Goal: Task Accomplishment & Management: Complete application form

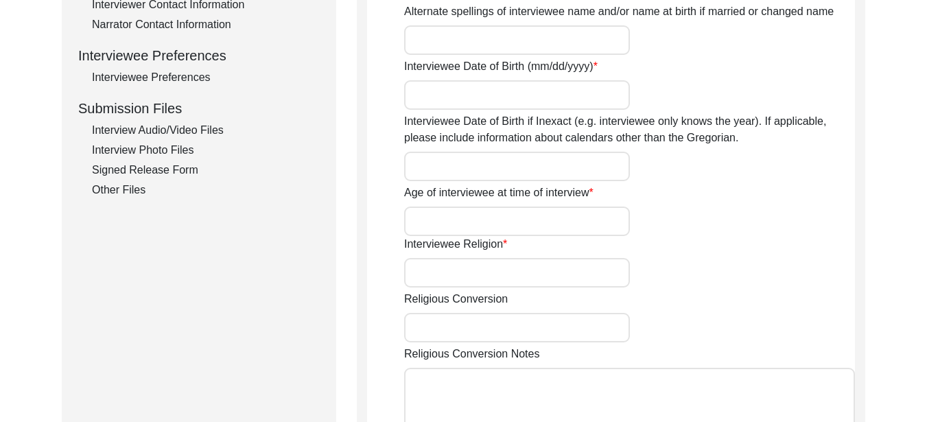
scroll to position [585, 0]
click at [188, 129] on div "Interview Audio/Video Files" at bounding box center [206, 132] width 228 height 16
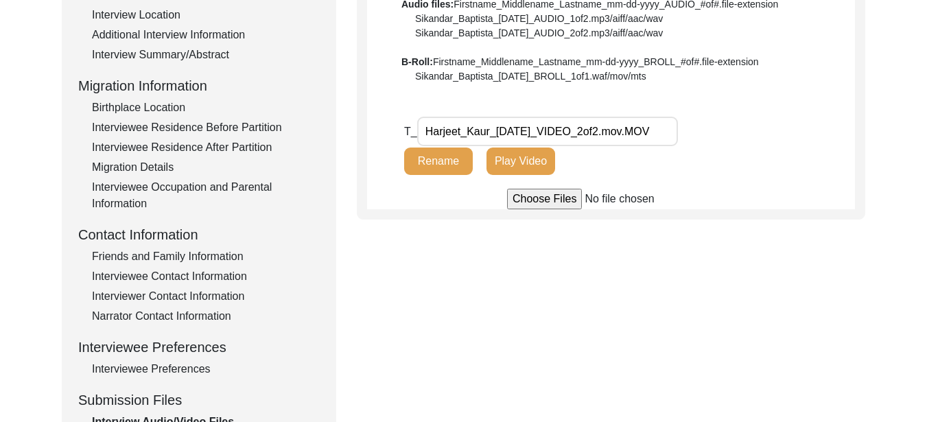
scroll to position [296, 0]
click at [534, 196] on input "file" at bounding box center [611, 198] width 208 height 21
type input "C:\fakepath\Harjeet_Kaur_[DATE]_VIDEO_1of2.mov.MOV"
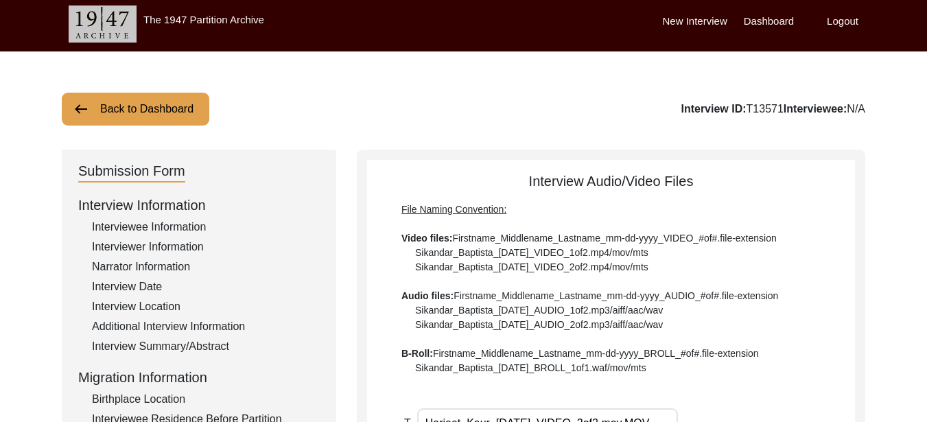
scroll to position [0, 0]
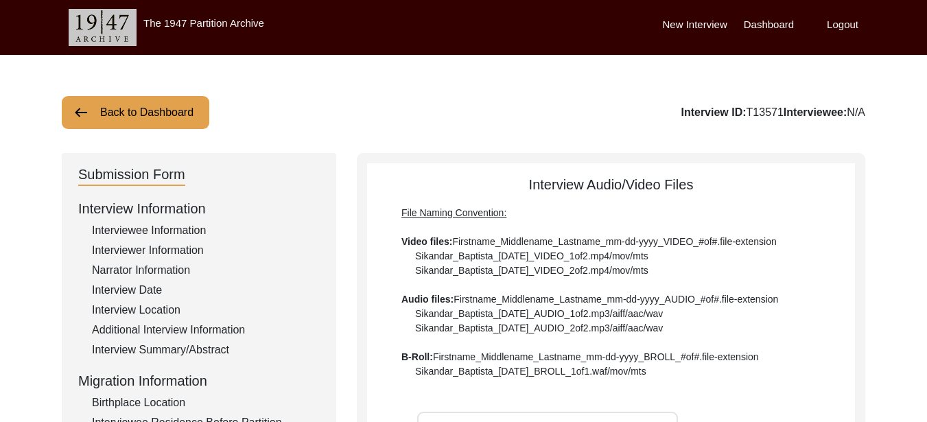
click at [673, 23] on label "New Interview" at bounding box center [695, 25] width 65 height 16
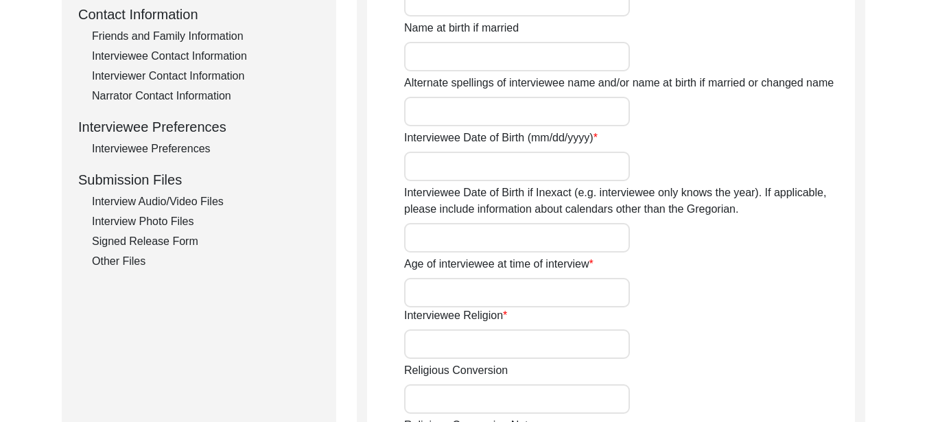
scroll to position [618, 0]
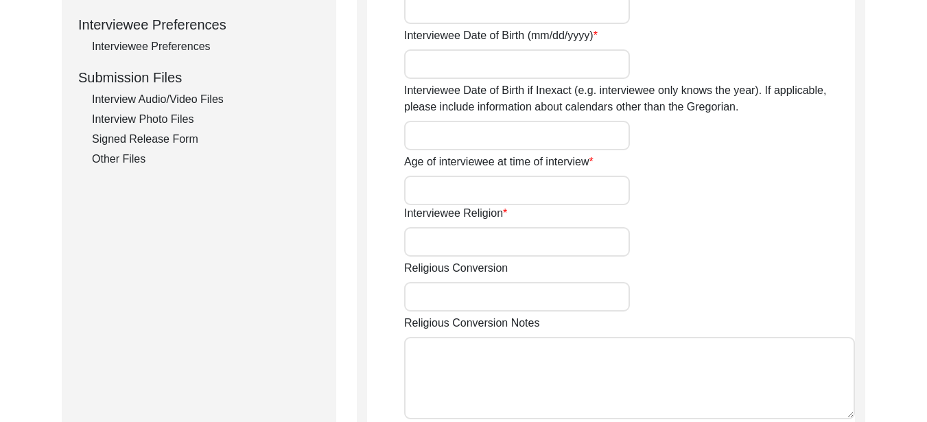
click at [145, 121] on div "Interview Photo Files" at bounding box center [206, 119] width 228 height 16
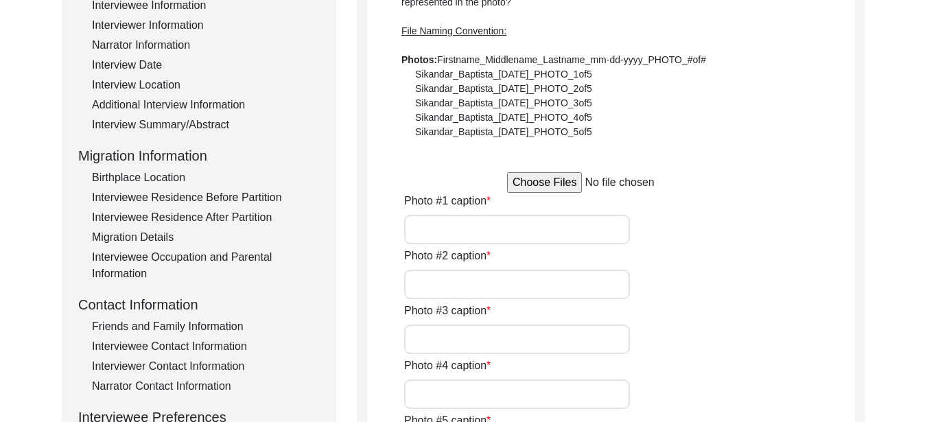
scroll to position [206, 0]
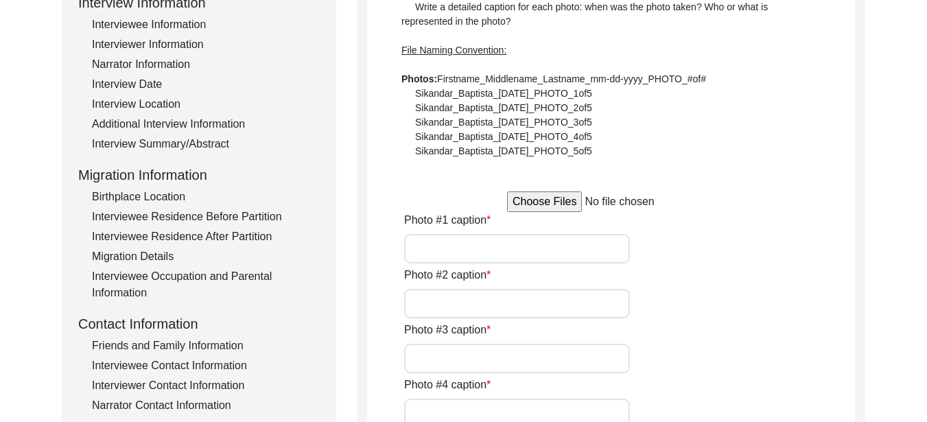
click at [563, 202] on input "file" at bounding box center [611, 201] width 208 height 21
type input "C:\fakepath\Naseeb_Kaur_[DATE]_PHOTO_1of5..jpeg"
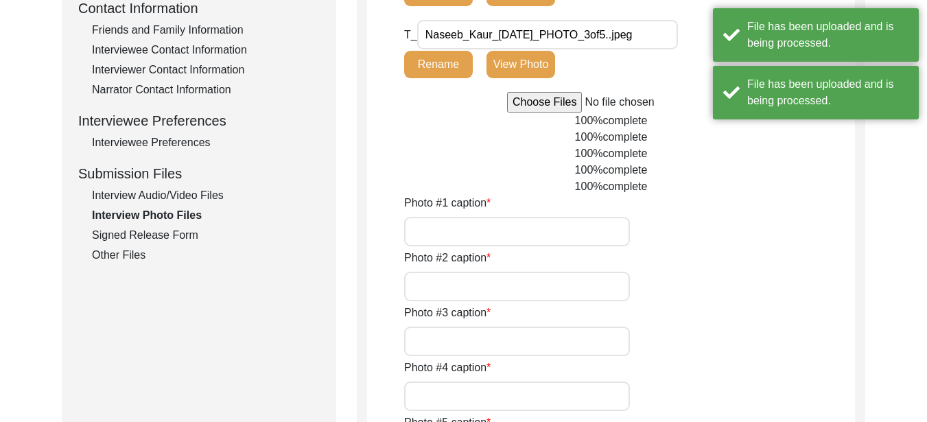
scroll to position [549, 0]
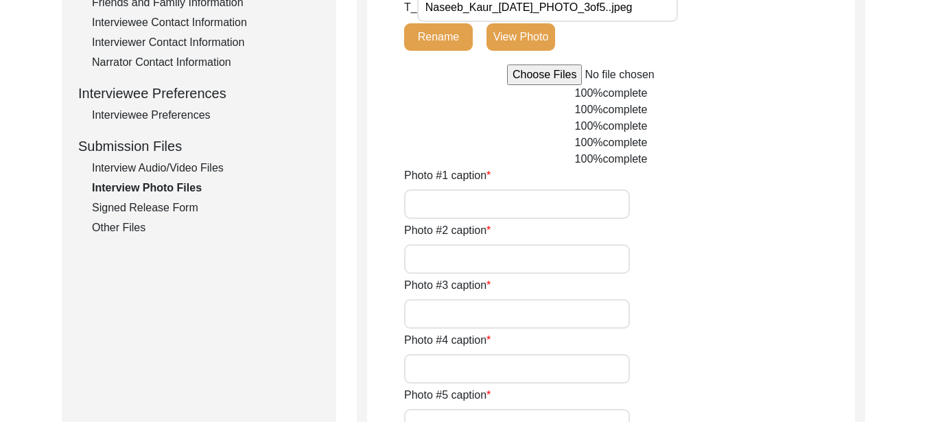
click at [448, 202] on input "Photo #1 caption" at bounding box center [517, 204] width 226 height 30
click at [526, 211] on input "Interviewee [PERSON_NAME] during the interview" at bounding box center [517, 204] width 226 height 30
click at [581, 209] on input "Interviewee [PERSON_NAME] during the interview with her son [PERSON_NAME] and g…" at bounding box center [517, 204] width 226 height 30
click at [608, 209] on input "Interviewee [PERSON_NAME] during the interview with her son [PERSON_NAME] and g…" at bounding box center [517, 204] width 226 height 30
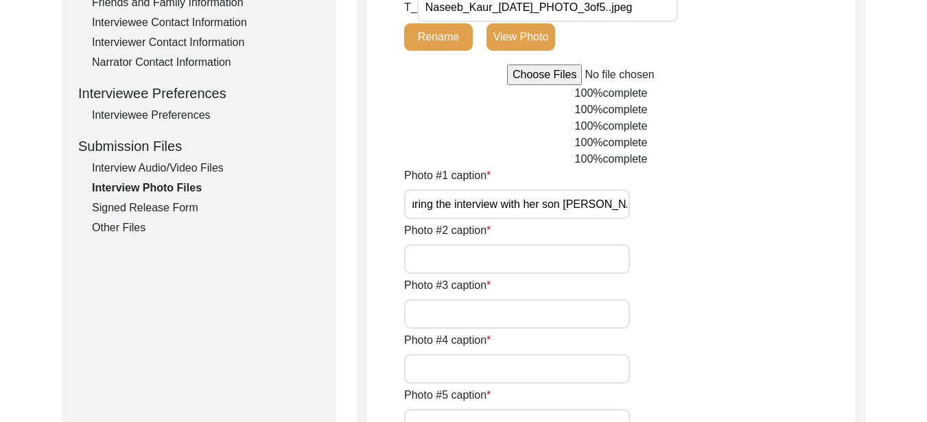
scroll to position [0, 0]
drag, startPoint x: 627, startPoint y: 206, endPoint x: 378, endPoint y: 211, distance: 249.2
click at [378, 211] on app-photo-files "Interview Photo Files Write a detailed caption for each photo: when was the pho…" at bounding box center [611, 379] width 488 height 1508
type input "Interviewee [PERSON_NAME] during the interview with her son [PERSON_NAME] and g…"
click at [436, 266] on input "Photo #2 caption" at bounding box center [517, 259] width 226 height 30
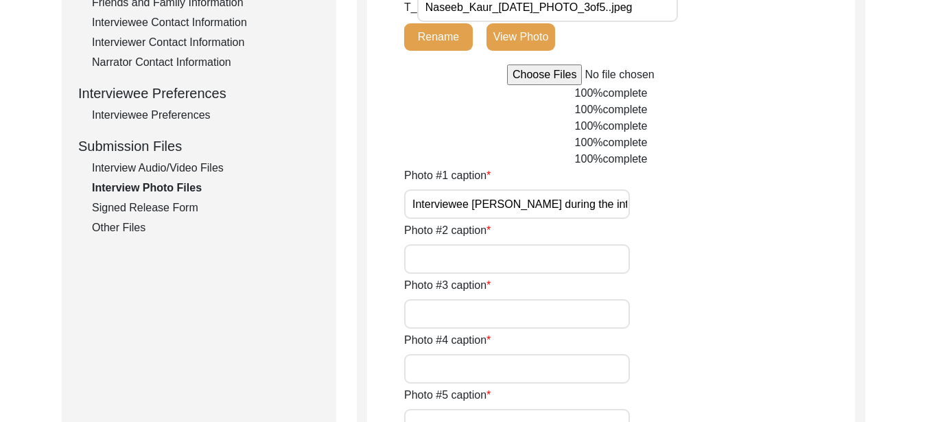
paste input "Interviewee [PERSON_NAME] during the interview with her son [PERSON_NAME] and g…"
type input "Interviewee [PERSON_NAME] during the interview with her son [PERSON_NAME] and g…"
click at [434, 316] on input "Photo #3 caption" at bounding box center [517, 314] width 226 height 30
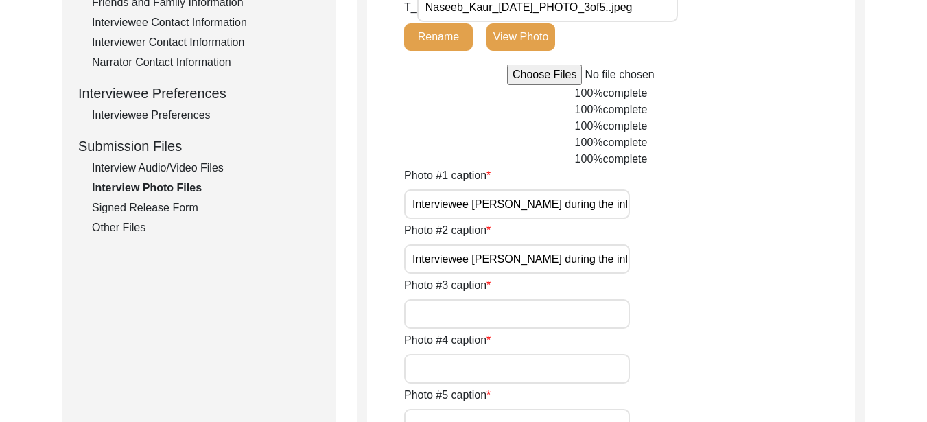
paste input "Interviewee [PERSON_NAME] during the interview with her son [PERSON_NAME] and g…"
drag, startPoint x: 627, startPoint y: 314, endPoint x: 386, endPoint y: 321, distance: 241.0
click at [386, 321] on app-photo-files "Interview Photo Files Write a detailed caption for each photo: when was the pho…" at bounding box center [611, 379] width 488 height 1508
type input "Interviewee [PERSON_NAME] during the interview with the interviewer [PERSON_NAM…"
click at [458, 367] on input "Photo #4 caption" at bounding box center [517, 369] width 226 height 30
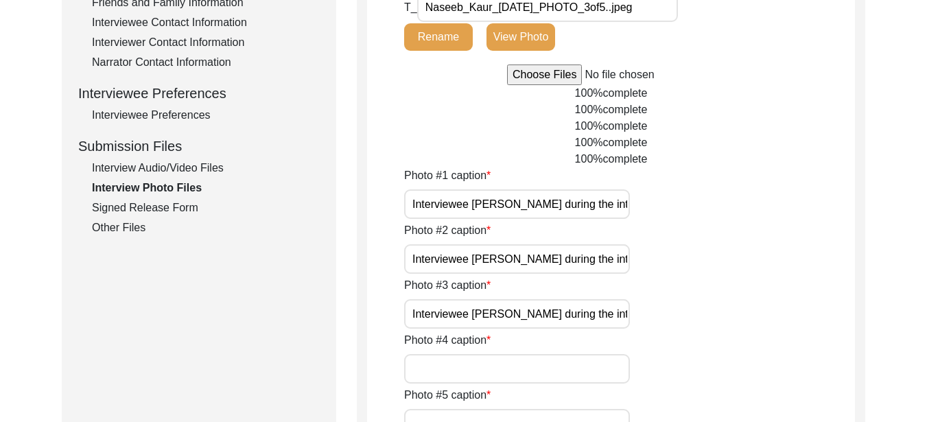
paste input "Interviewee [PERSON_NAME] during the interview with the interviewer [PERSON_NAM…"
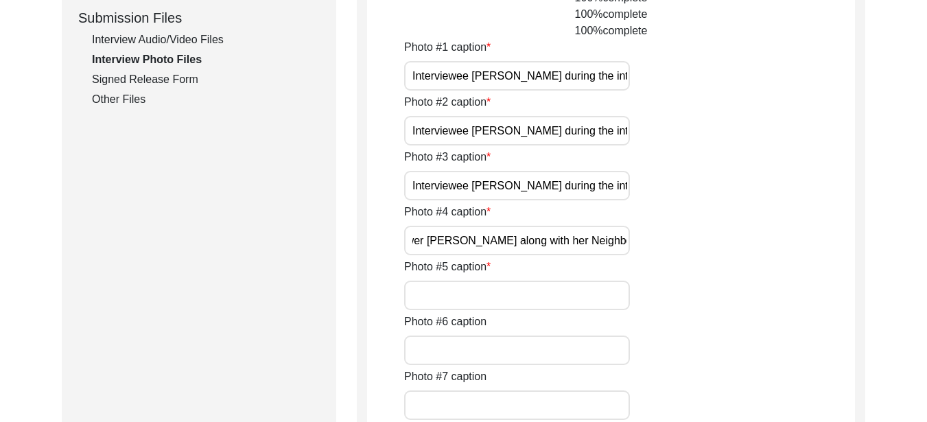
scroll to position [686, 0]
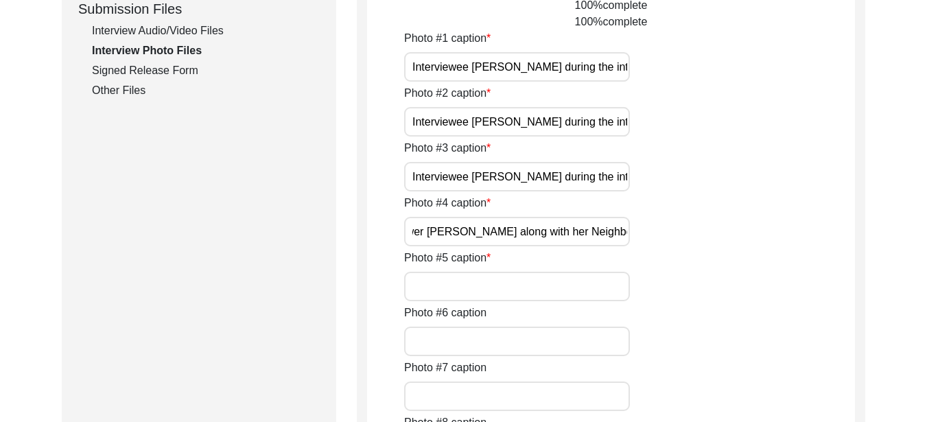
type input "Interviewee [PERSON_NAME] during the interview with the interviewer [PERSON_NAM…"
click at [478, 292] on input "Photo #5 caption" at bounding box center [517, 287] width 226 height 30
paste input "Interviewee [PERSON_NAME] during the interview with the interviewer [PERSON_NAM…"
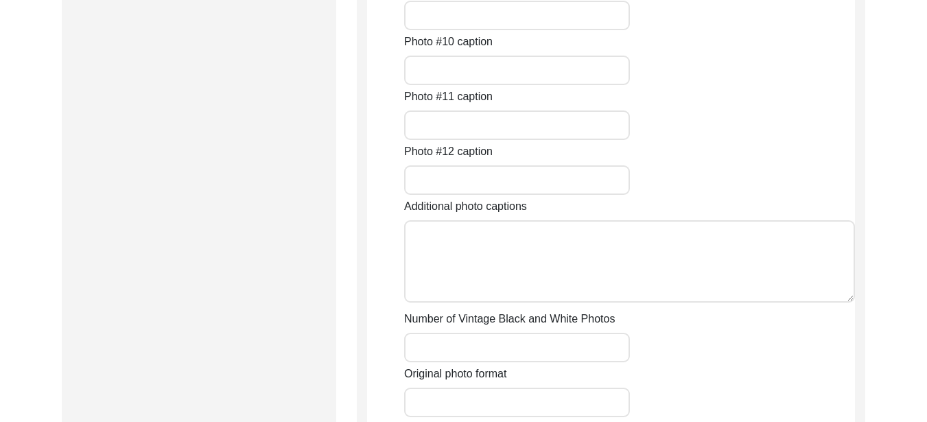
scroll to position [1304, 0]
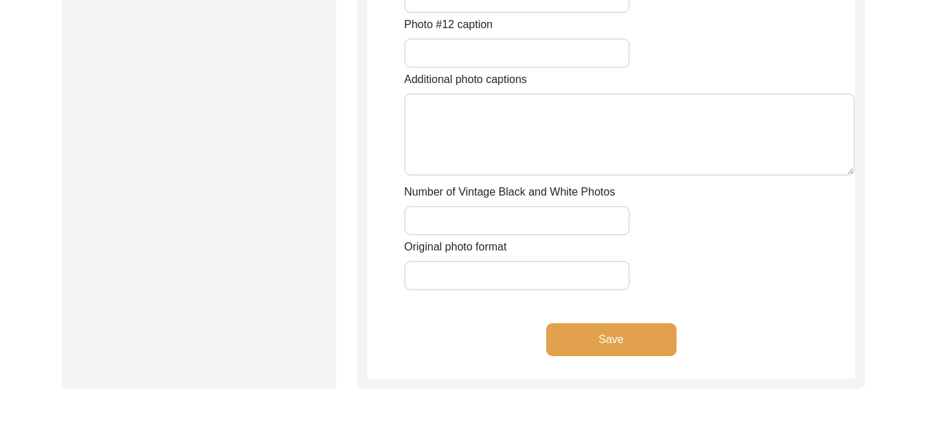
type input "Interviewee [PERSON_NAME] during the interview with the interviewer [PERSON_NAM…"
click at [581, 348] on button "Save" at bounding box center [611, 339] width 130 height 33
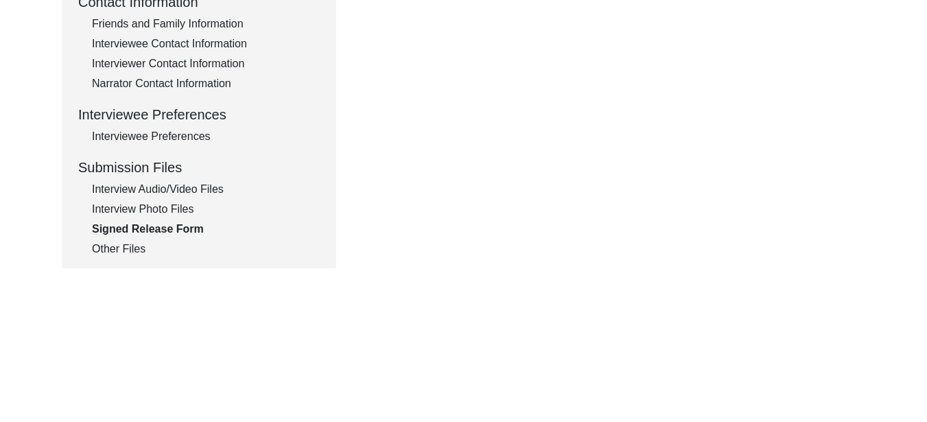
scroll to position [549, 0]
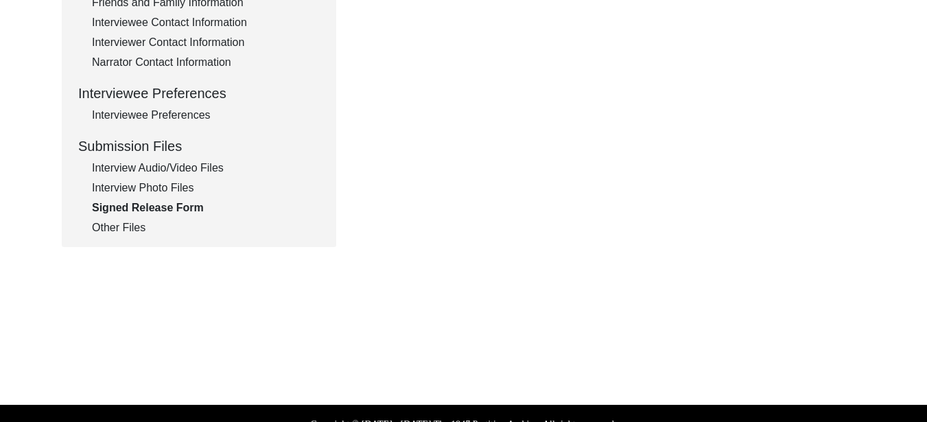
click at [198, 170] on div "Interview Audio/Video Files" at bounding box center [206, 168] width 228 height 16
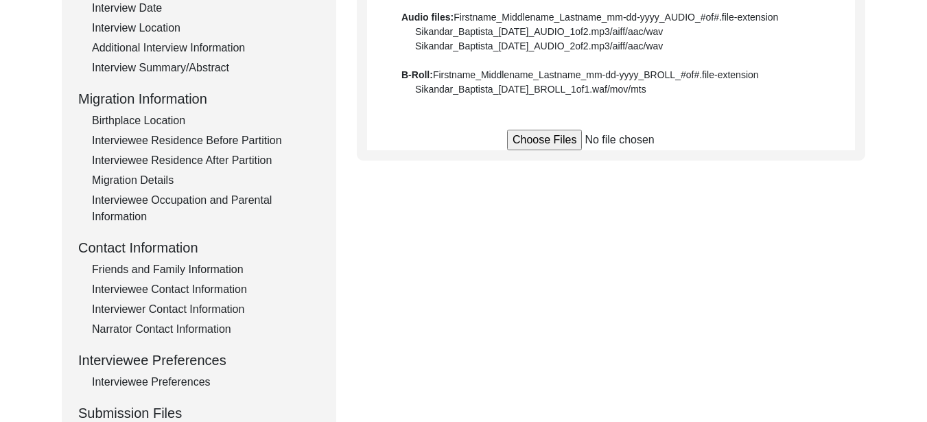
scroll to position [275, 0]
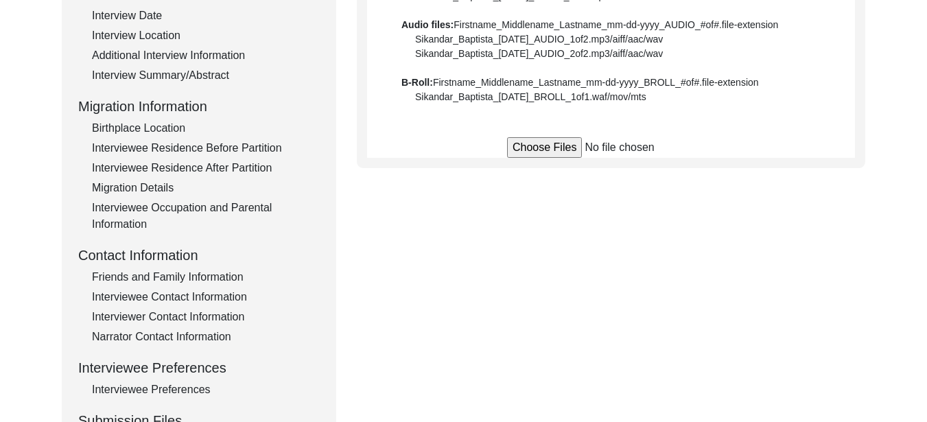
click at [555, 150] on input "file" at bounding box center [611, 147] width 208 height 21
type input "C:\fakepath\Naseeb_Kaur_[DATE]_BROLL_1of3. mov.mp4"
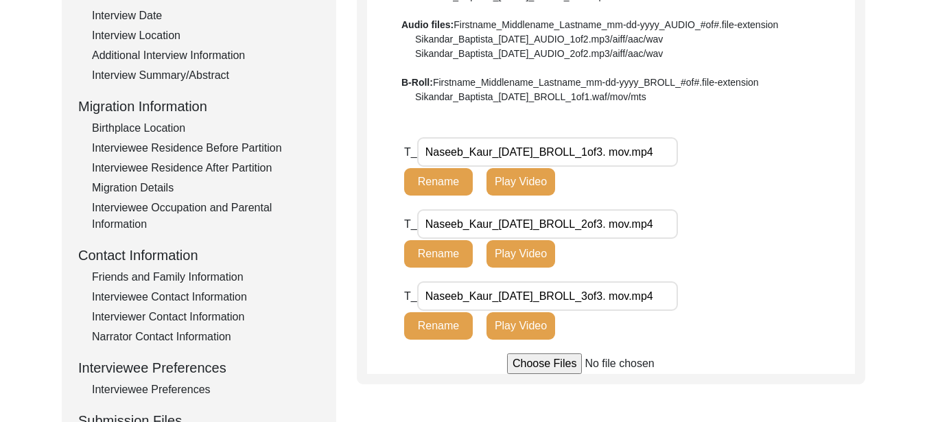
click at [535, 366] on input "file" at bounding box center [611, 363] width 208 height 21
type input "C:\fakepath\Naseeb_Kaur_[DATE]_VIDEO_1of3. mov.MOV"
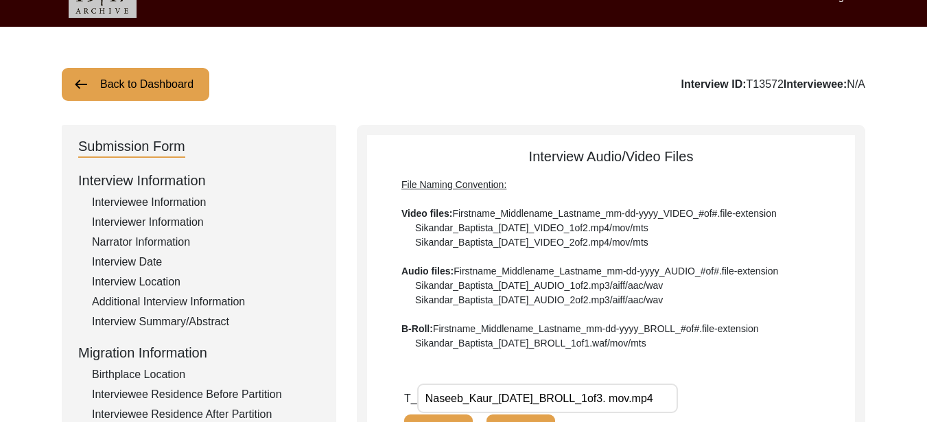
scroll to position [0, 0]
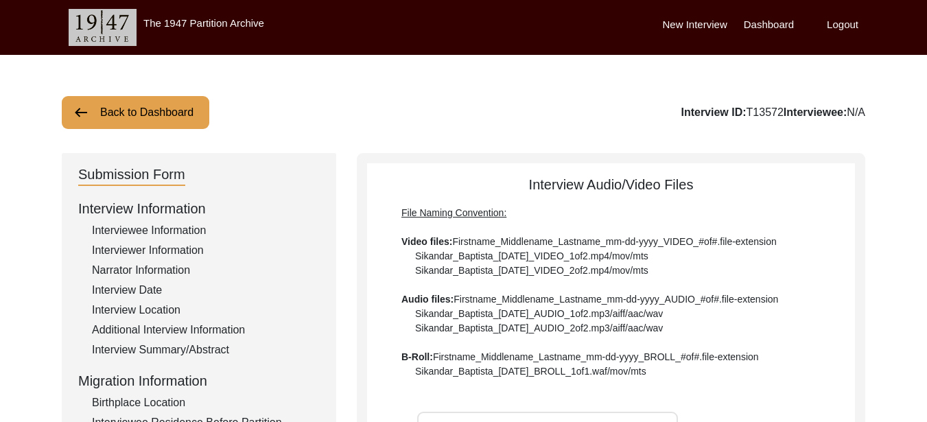
click at [762, 19] on label "Dashboard" at bounding box center [769, 25] width 50 height 16
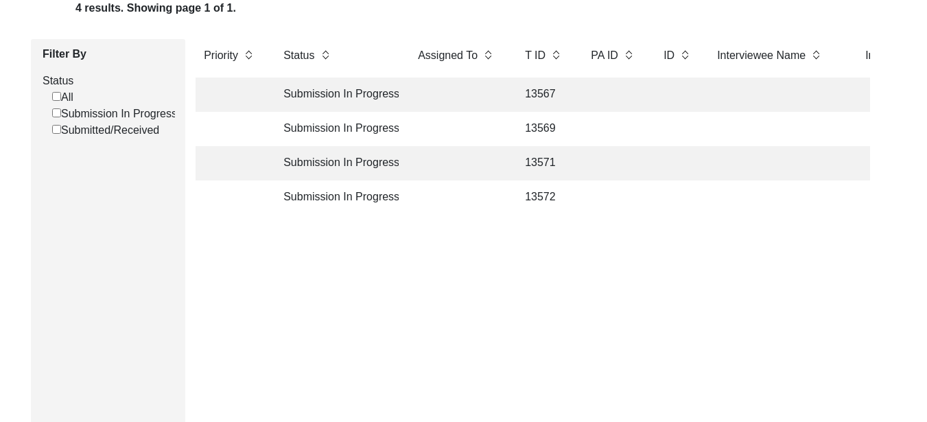
scroll to position [137, 0]
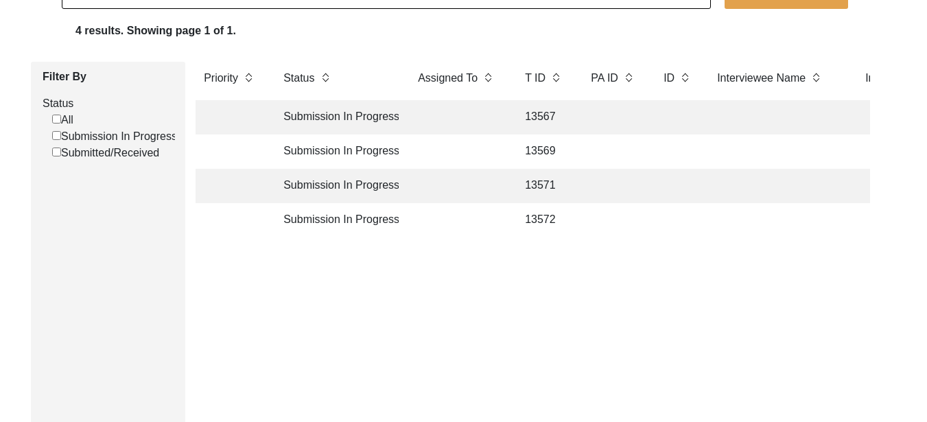
click at [330, 218] on td "Submission In Progress" at bounding box center [337, 220] width 124 height 34
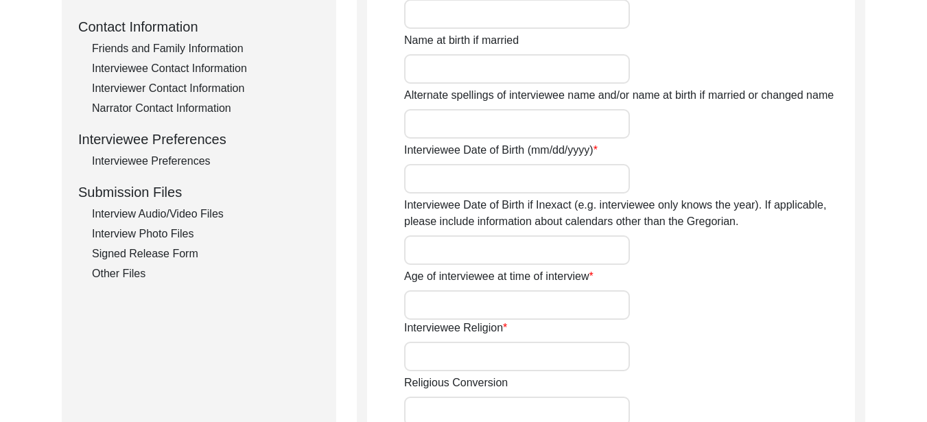
scroll to position [448, 0]
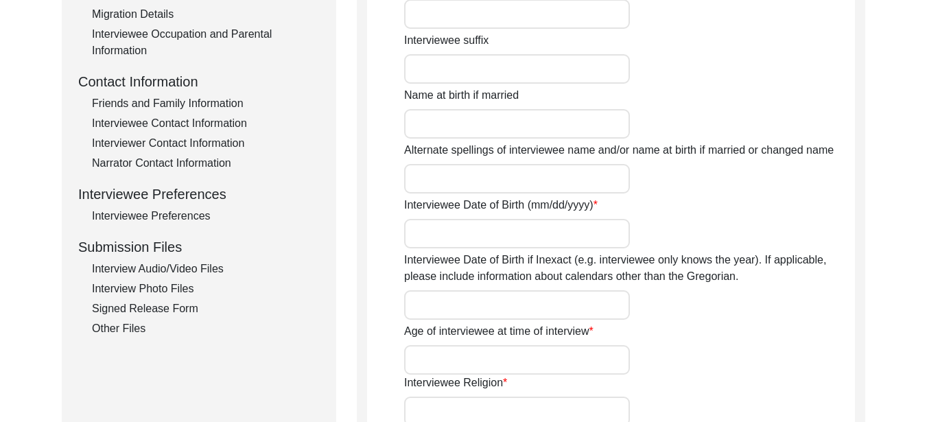
click at [175, 269] on div "Interview Audio/Video Files" at bounding box center [206, 269] width 228 height 16
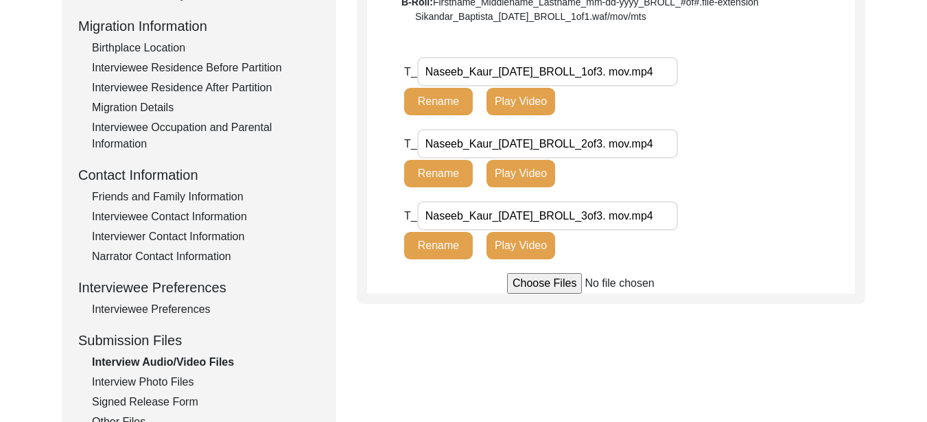
scroll to position [380, 0]
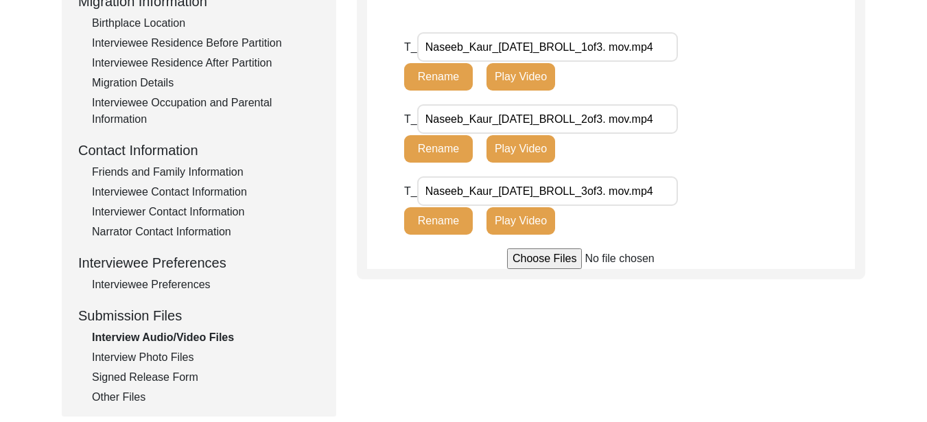
click at [548, 259] on input "file" at bounding box center [611, 258] width 208 height 21
type input "C:\fakepath\Naseeb_Kaur_[DATE]_VIDEO_1of3. mov.MOV"
